Goal: Complete application form

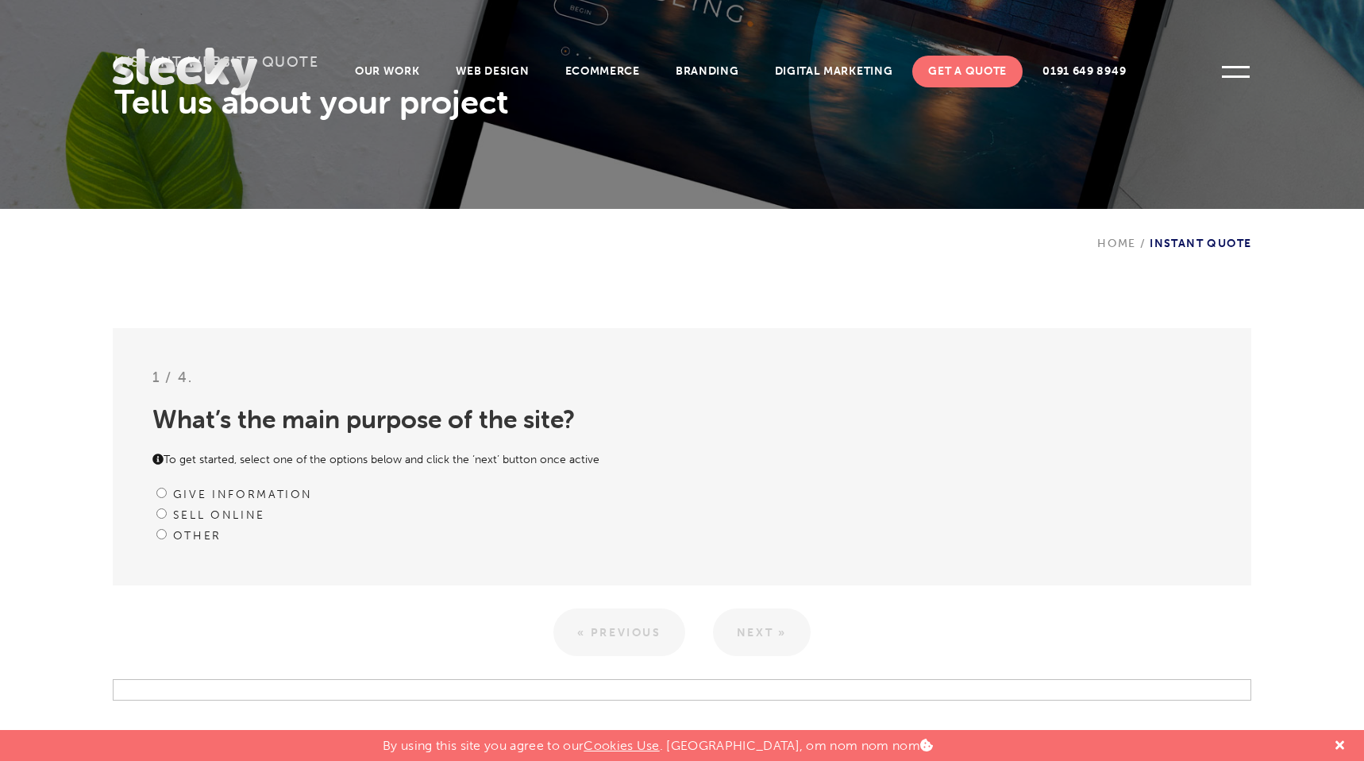
scroll to position [261, 0]
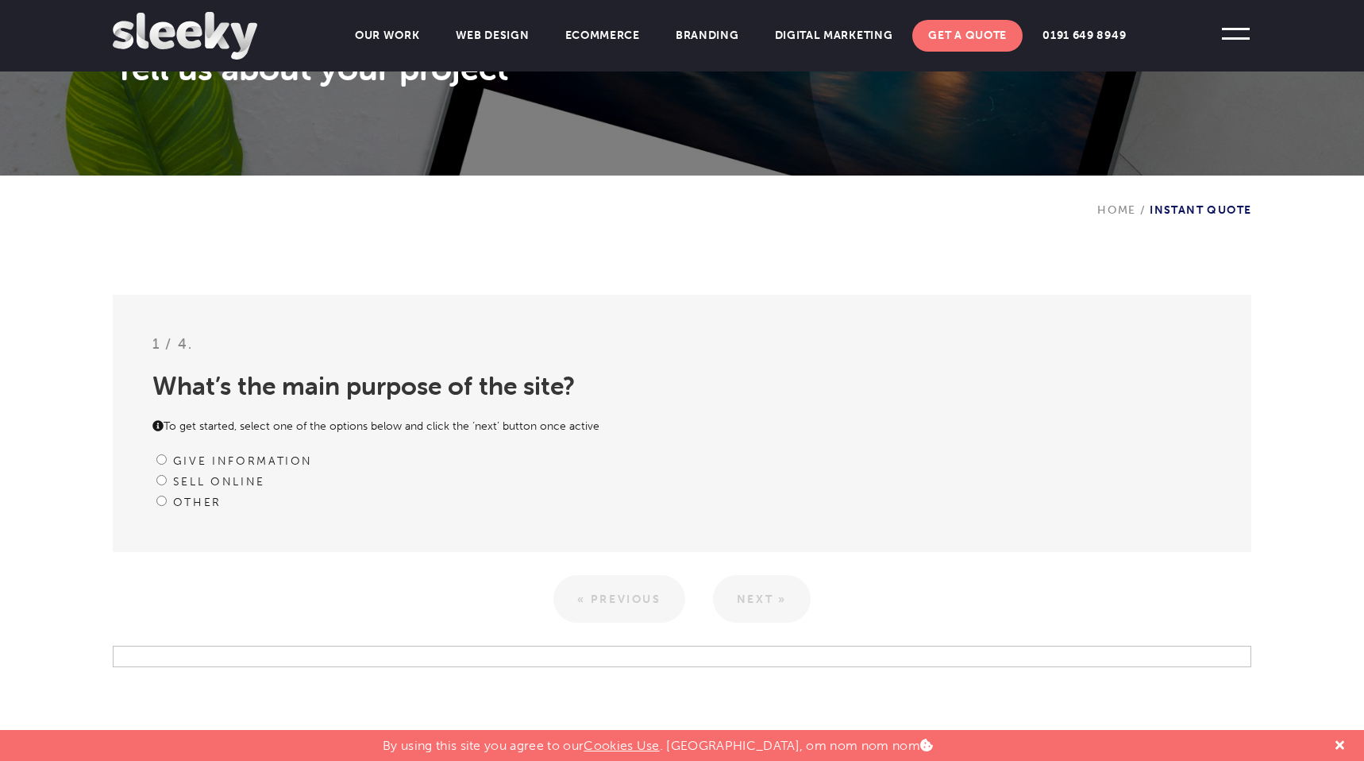
click at [229, 483] on label "Sell online" at bounding box center [219, 481] width 92 height 13
click at [167, 483] on input "Sell online" at bounding box center [161, 480] width 10 height 10
radio input "true"
click at [783, 587] on link "Next »" at bounding box center [762, 599] width 98 height 48
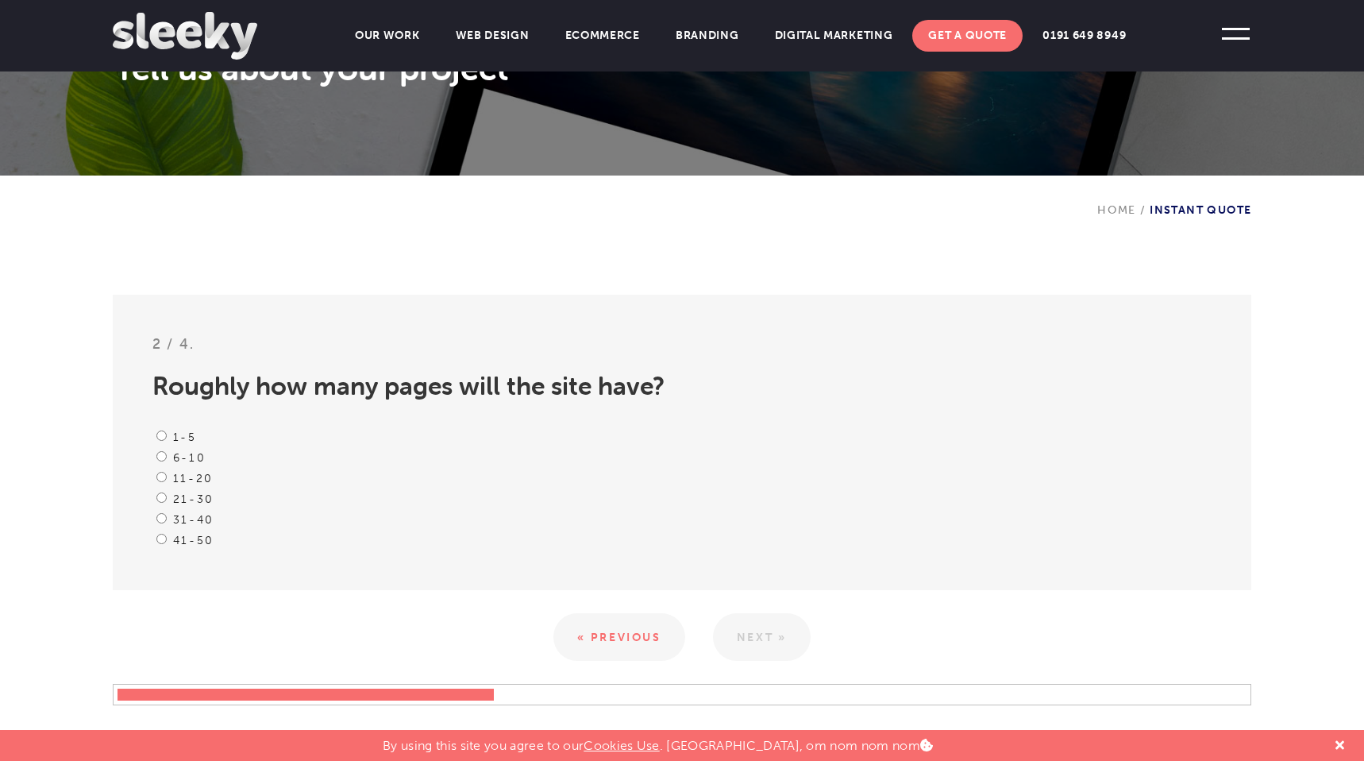
click at [201, 541] on label "41-50" at bounding box center [193, 539] width 41 height 13
click at [167, 541] on input "41-50" at bounding box center [161, 538] width 10 height 10
radio input "true"
click at [797, 641] on link "Next »" at bounding box center [762, 637] width 98 height 48
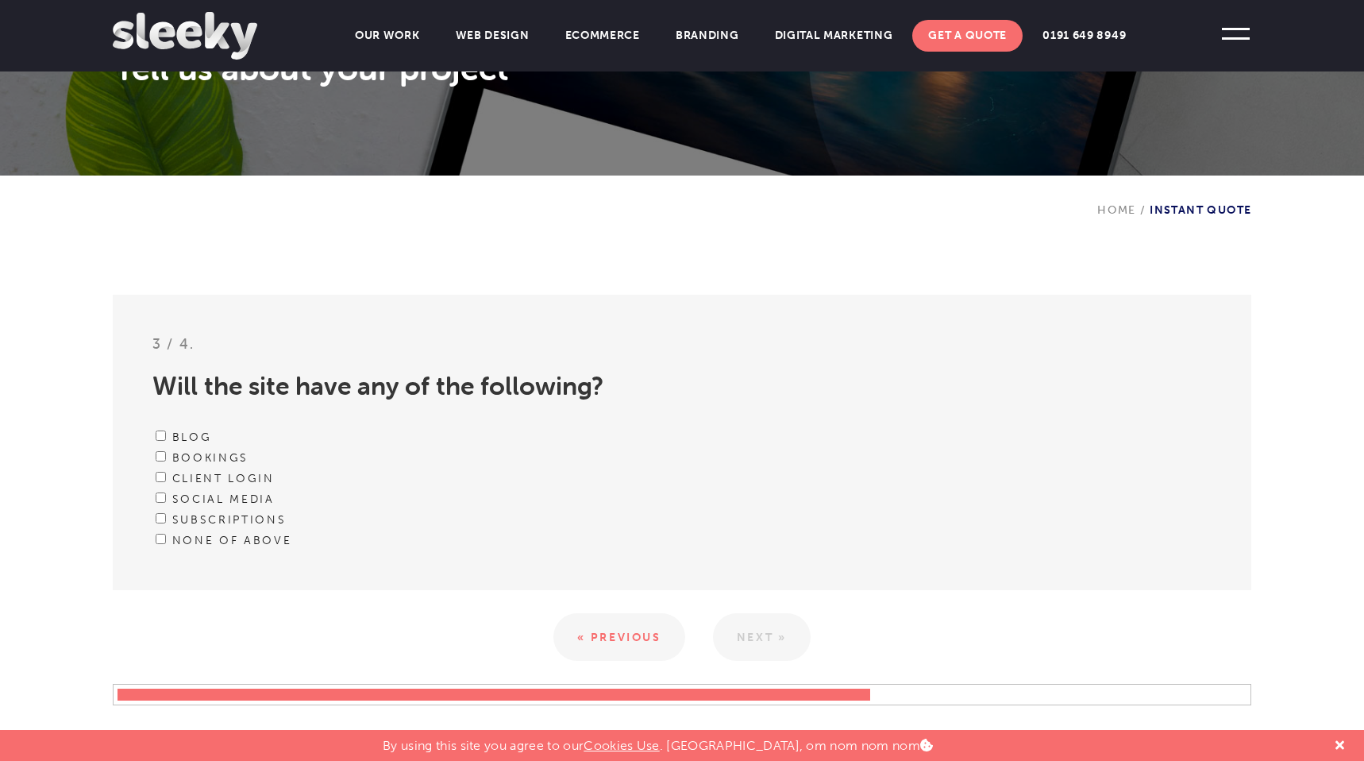
click at [177, 431] on label "Blog" at bounding box center [192, 436] width 40 height 13
click at [166, 431] on input "Blog" at bounding box center [161, 435] width 10 height 10
checkbox input "true"
click at [178, 457] on label "Bookings" at bounding box center [210, 457] width 76 height 13
click at [166, 457] on input "Bookings" at bounding box center [161, 456] width 10 height 10
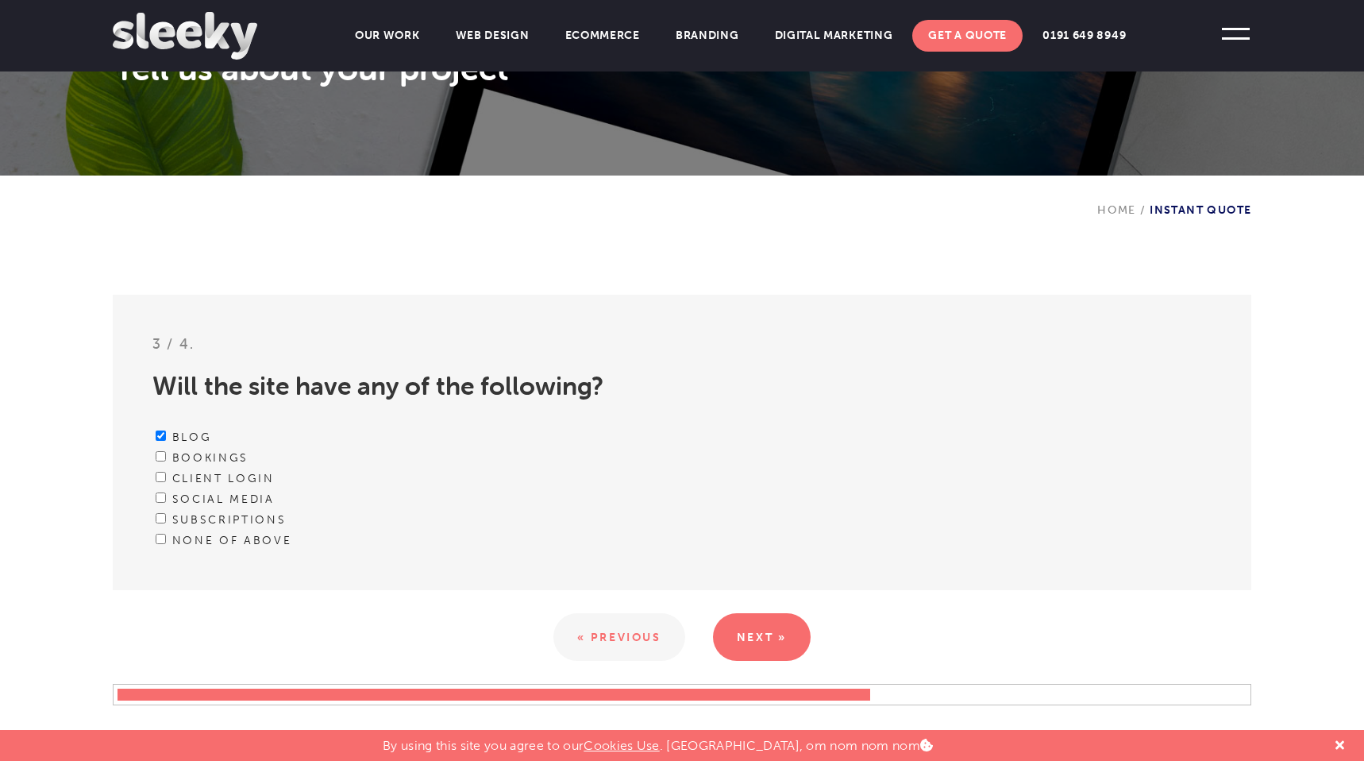
checkbox input "true"
click at [182, 485] on div "Client Login" at bounding box center [682, 478] width 1060 height 21
click at [186, 496] on label "Social media" at bounding box center [223, 498] width 102 height 13
click at [166, 496] on input "Social media" at bounding box center [161, 497] width 10 height 10
checkbox input "true"
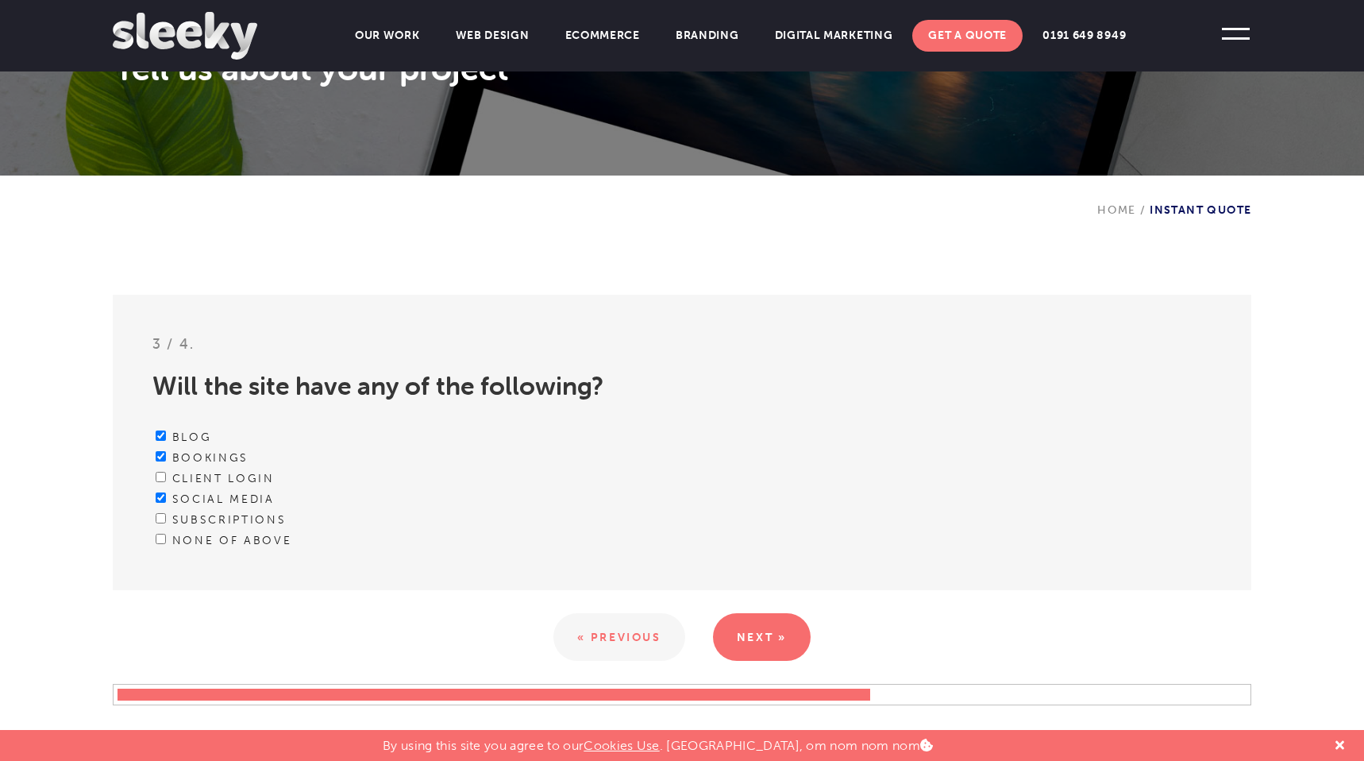
click at [186, 514] on label "Subscriptions" at bounding box center [229, 519] width 114 height 13
click at [166, 514] on input "Subscriptions" at bounding box center [161, 518] width 10 height 10
checkbox input "true"
click at [191, 538] on label "None of above" at bounding box center [232, 539] width 120 height 13
click at [166, 538] on input "None of above" at bounding box center [161, 538] width 10 height 10
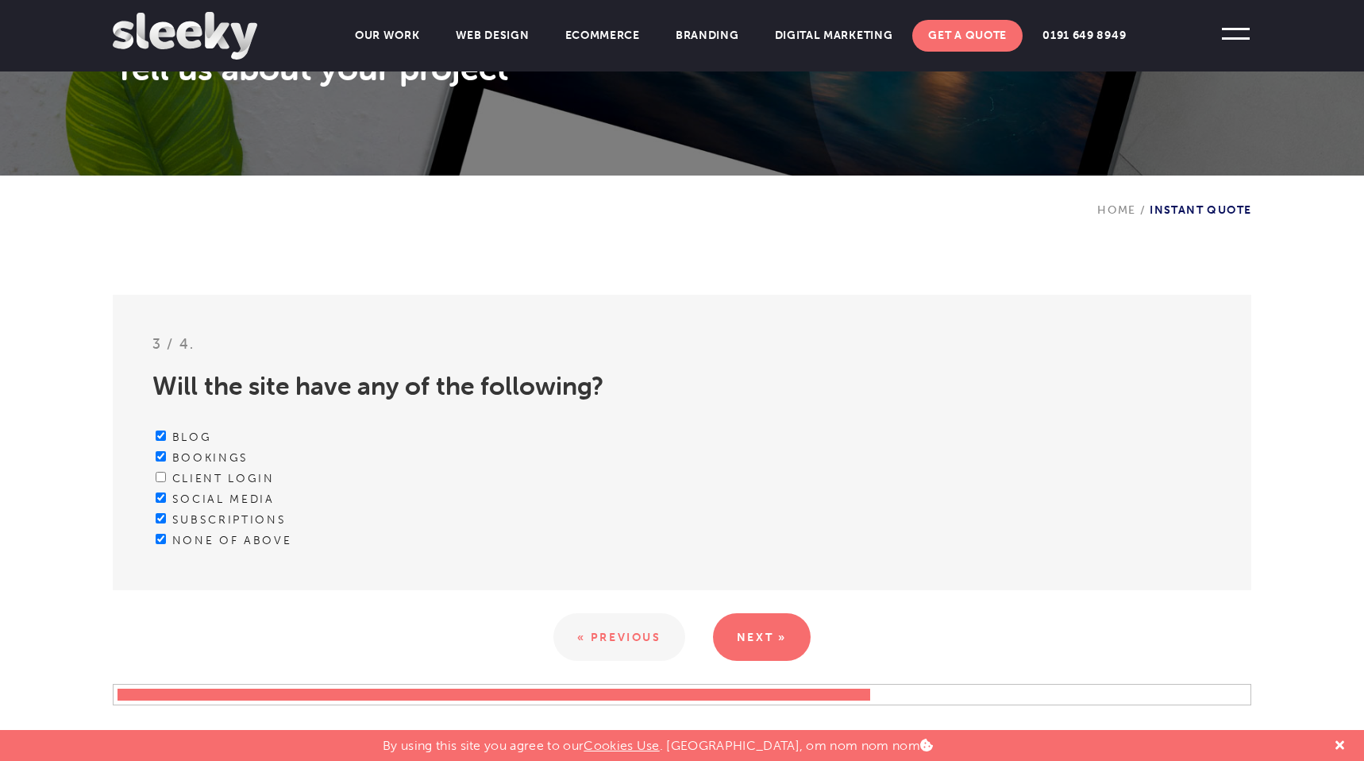
click at [196, 544] on label "None of above" at bounding box center [232, 539] width 120 height 13
click at [166, 544] on input "None of above" at bounding box center [161, 538] width 10 height 10
checkbox input "false"
click at [775, 659] on link "Next »" at bounding box center [762, 637] width 98 height 48
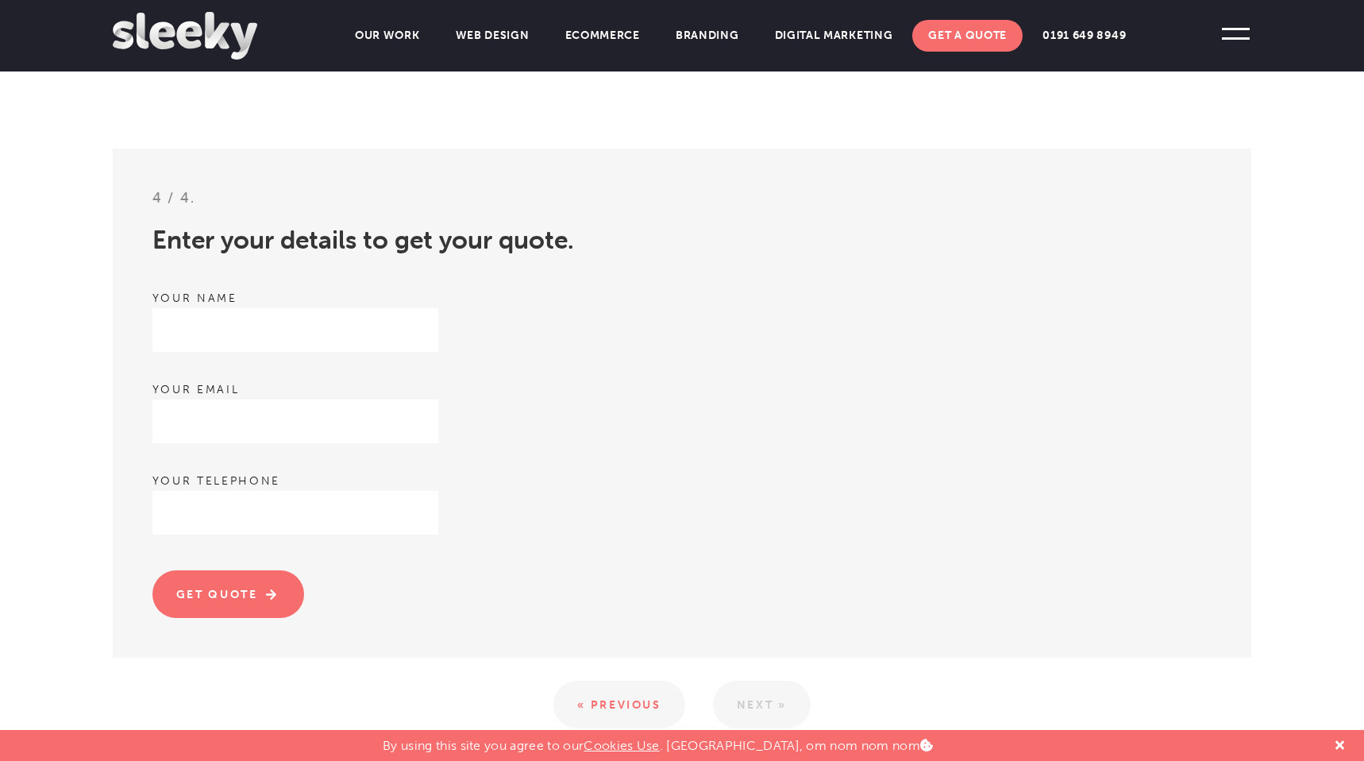
scroll to position [418, 0]
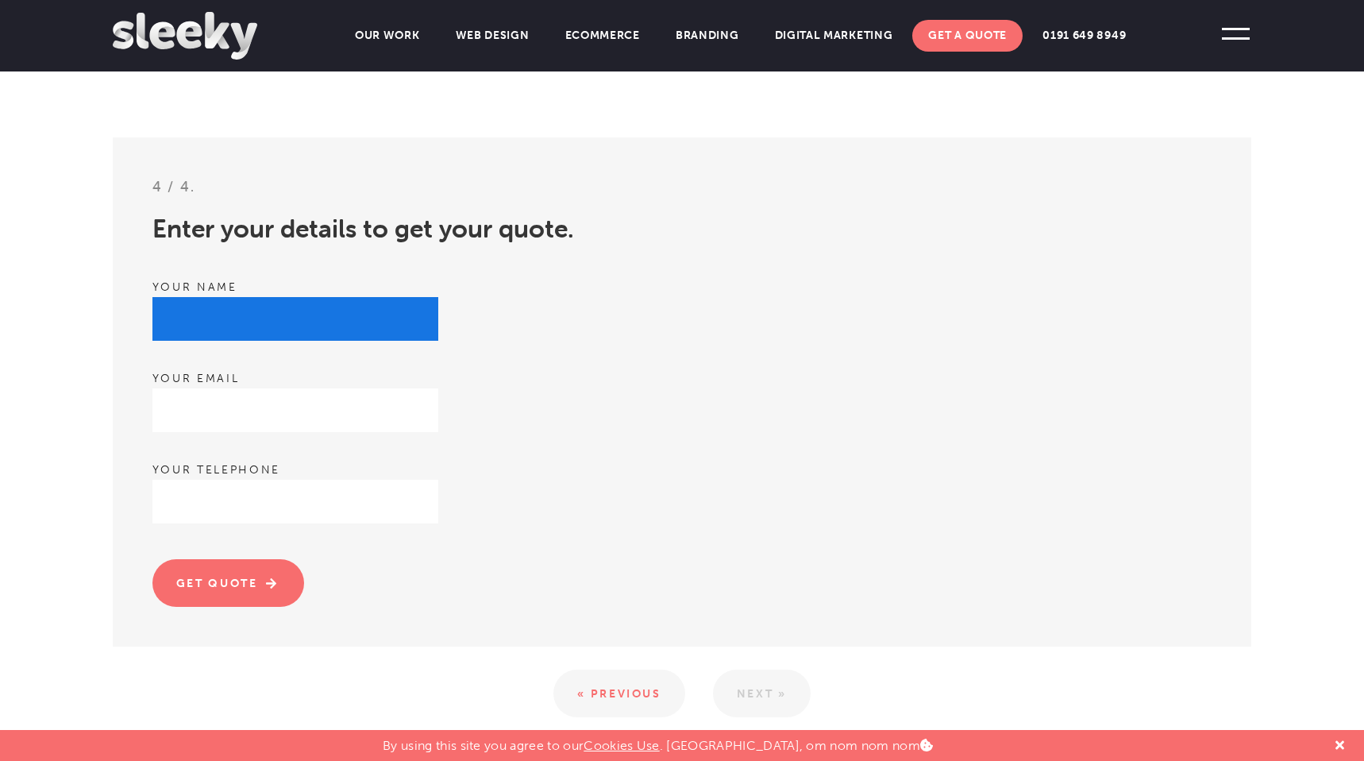
click at [328, 339] on input "text" at bounding box center [295, 319] width 286 height 44
type input "[PERSON_NAME]"
type input "[EMAIL_ADDRESS][DOMAIN_NAME]"
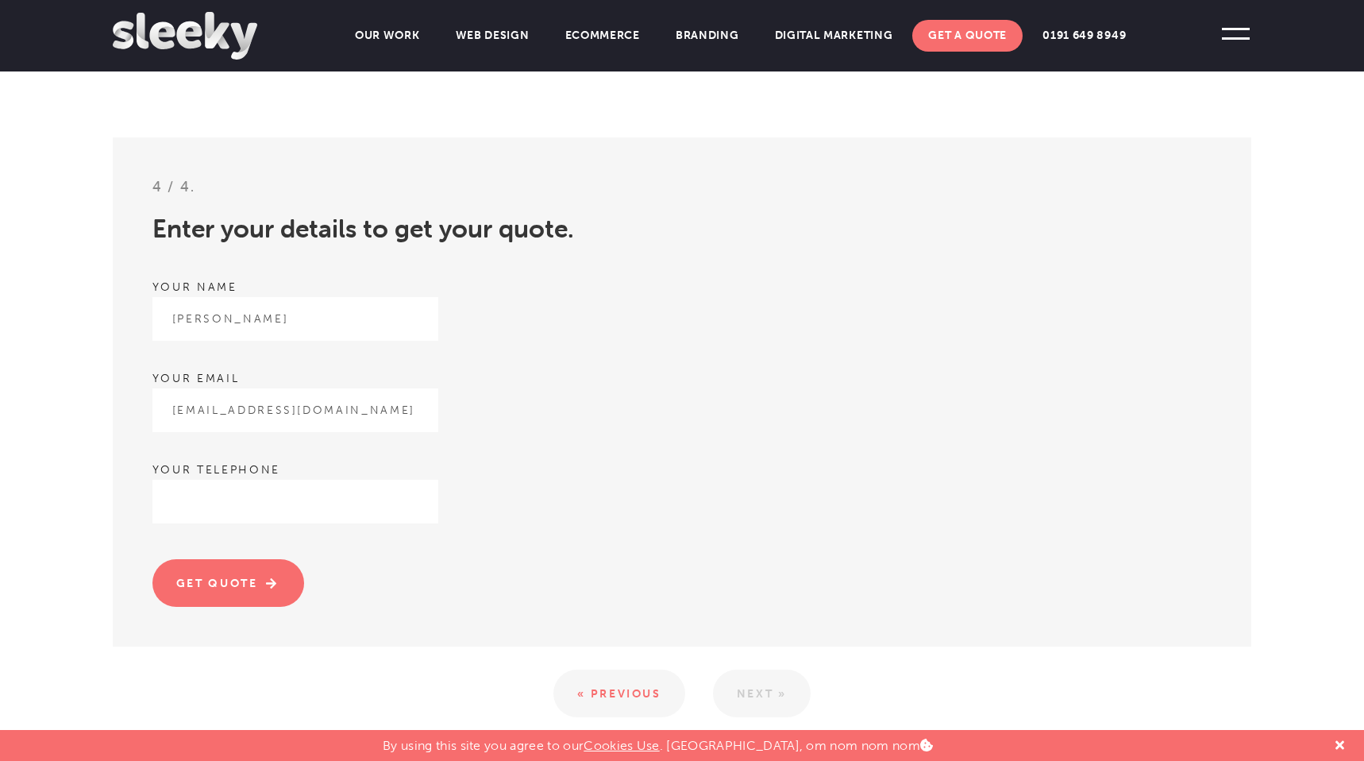
type input "07999425889"
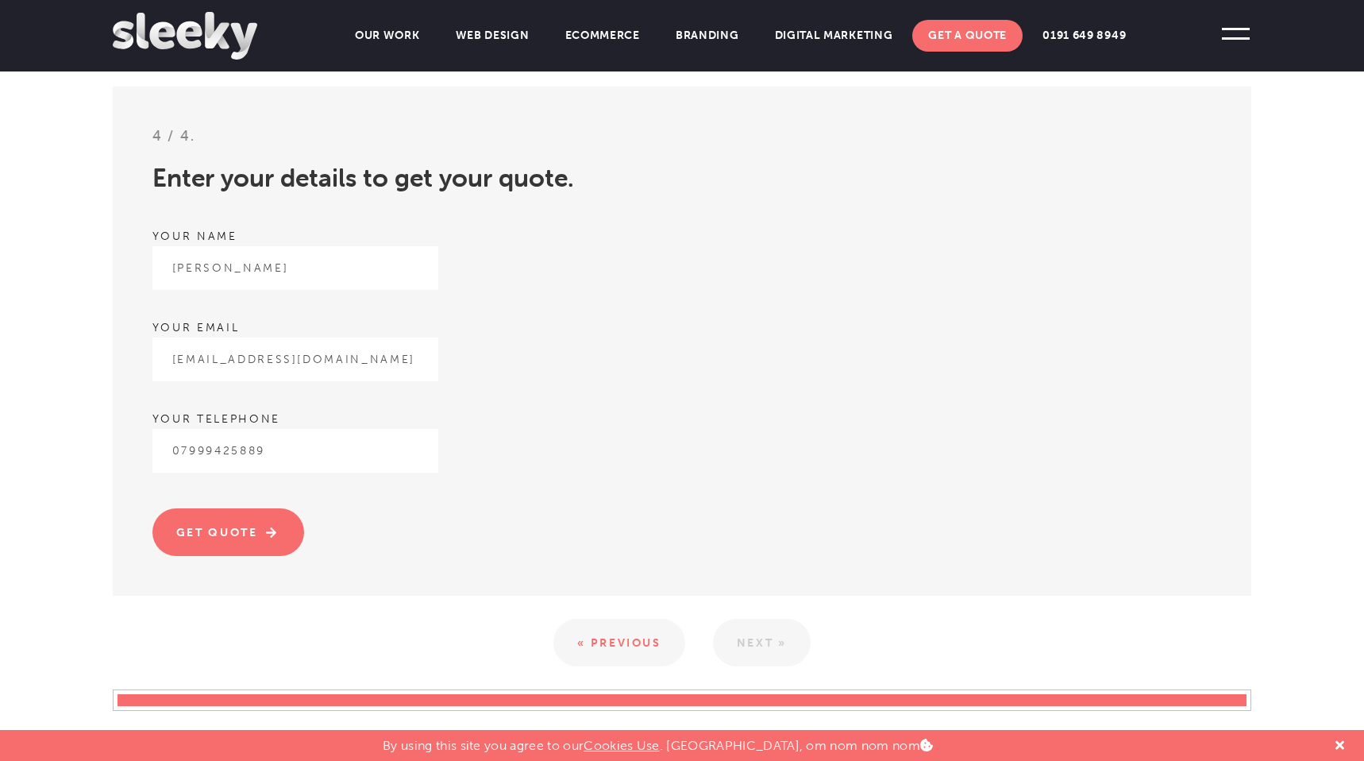
scroll to position [472, 0]
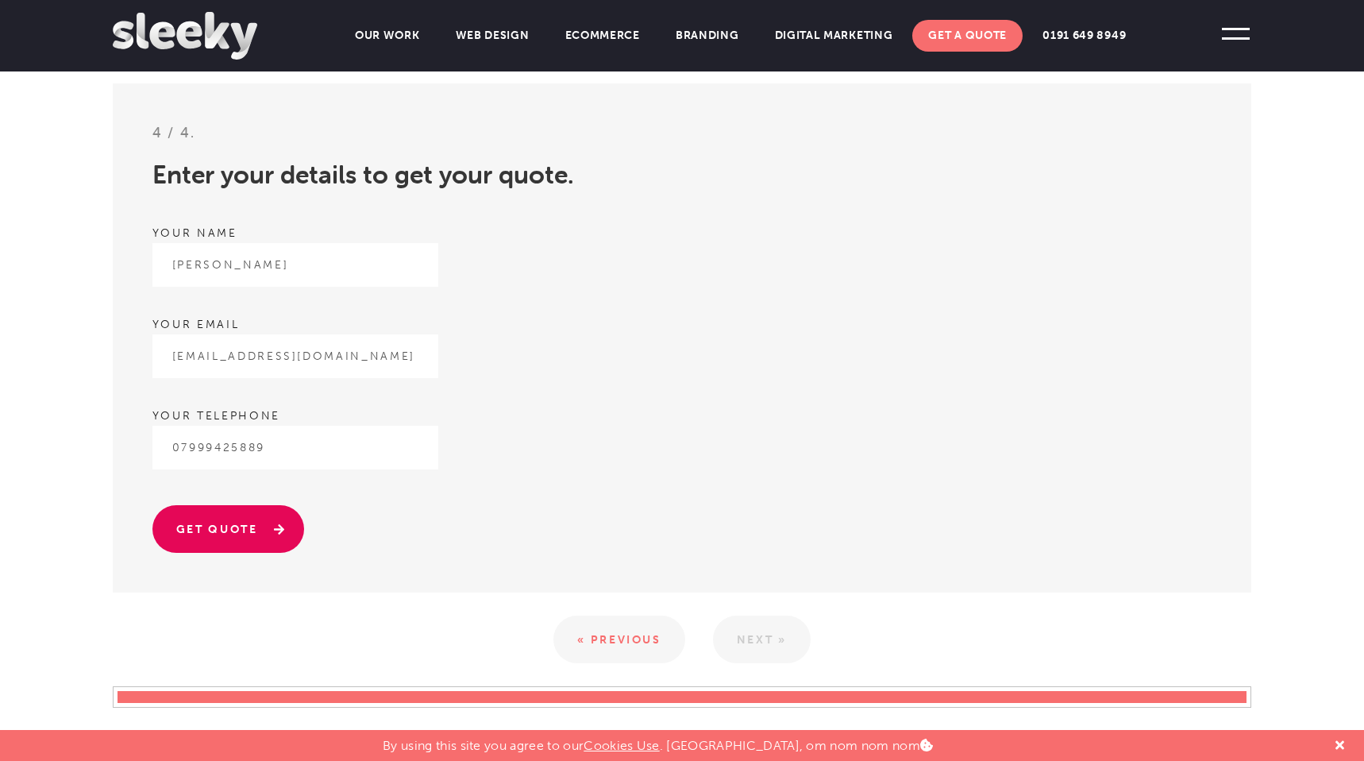
click at [245, 530] on input "Get quote" at bounding box center [228, 529] width 152 height 48
click at [256, 526] on input "Get quote" at bounding box center [228, 529] width 152 height 48
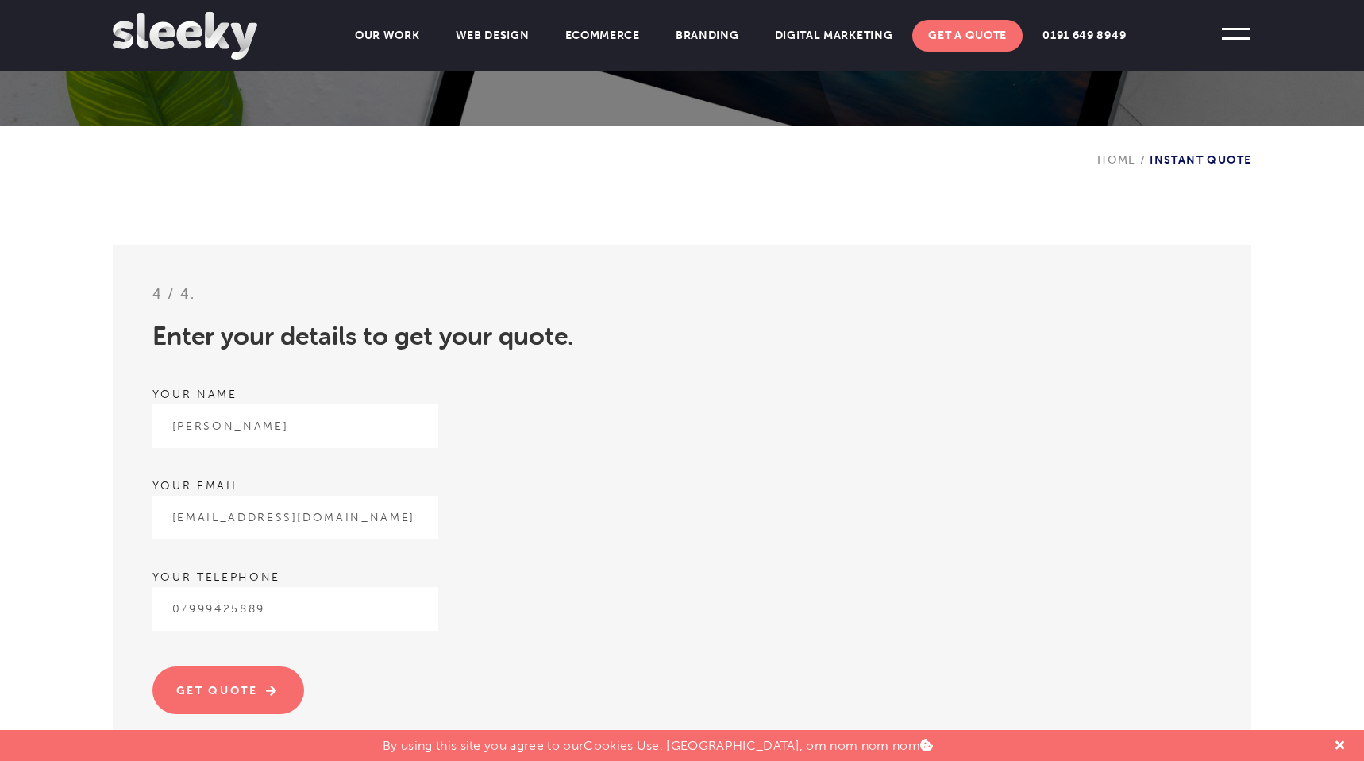
scroll to position [307, 0]
